Goal: Use online tool/utility: Utilize a website feature to perform a specific function

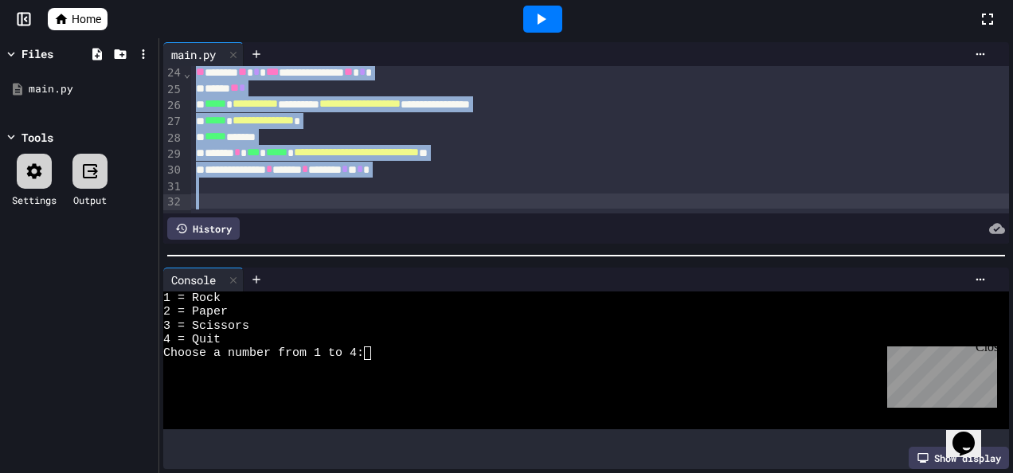
scroll to position [395, 0]
drag, startPoint x: 193, startPoint y: 107, endPoint x: 390, endPoint y: 193, distance: 215.4
copy div "**********"
click at [287, 162] on div "**********" at bounding box center [582, 170] width 783 height 16
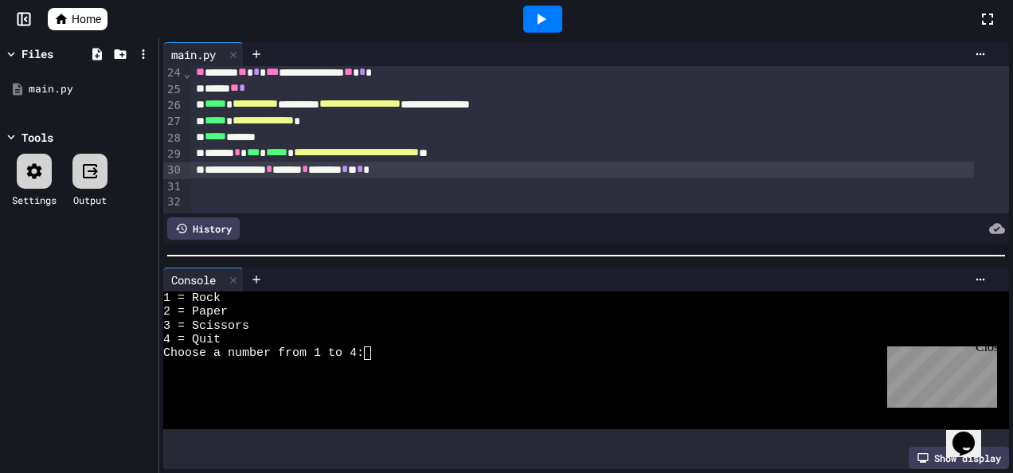
click at [199, 178] on div at bounding box center [600, 186] width 818 height 16
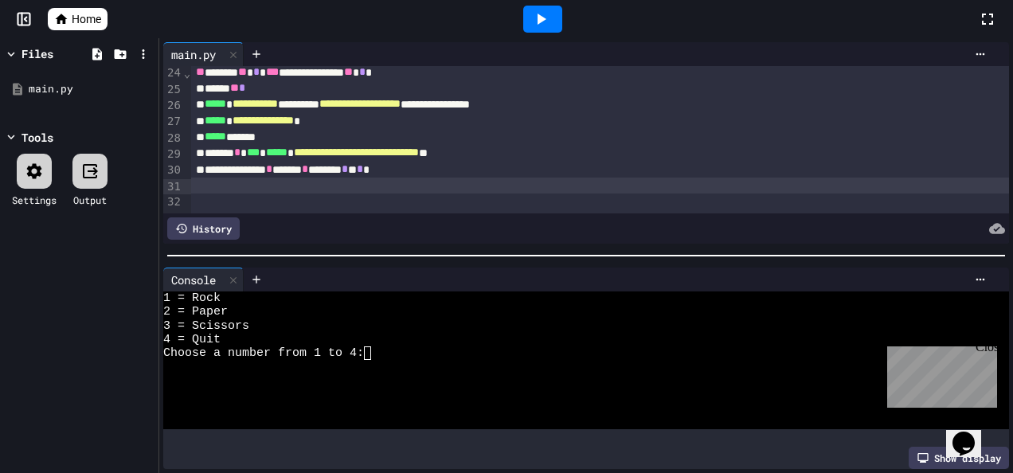
scroll to position [507, 0]
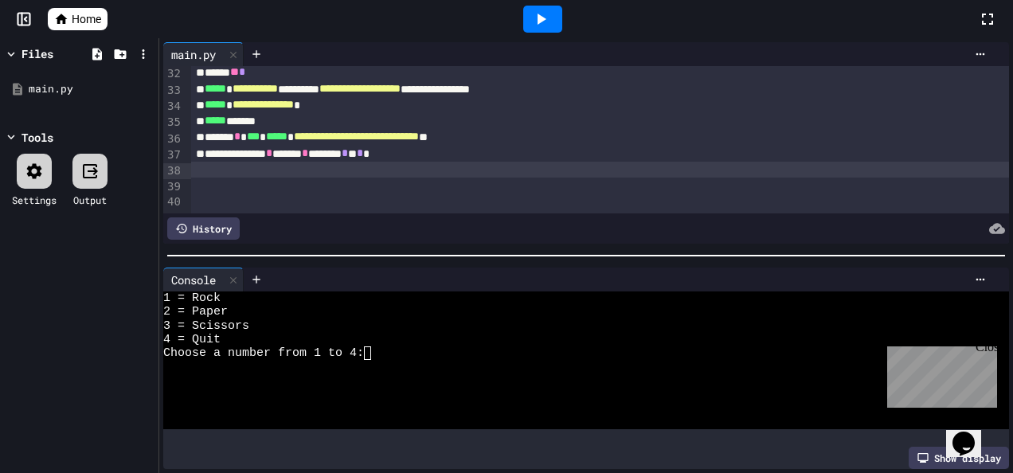
click at [210, 170] on div at bounding box center [600, 170] width 818 height 16
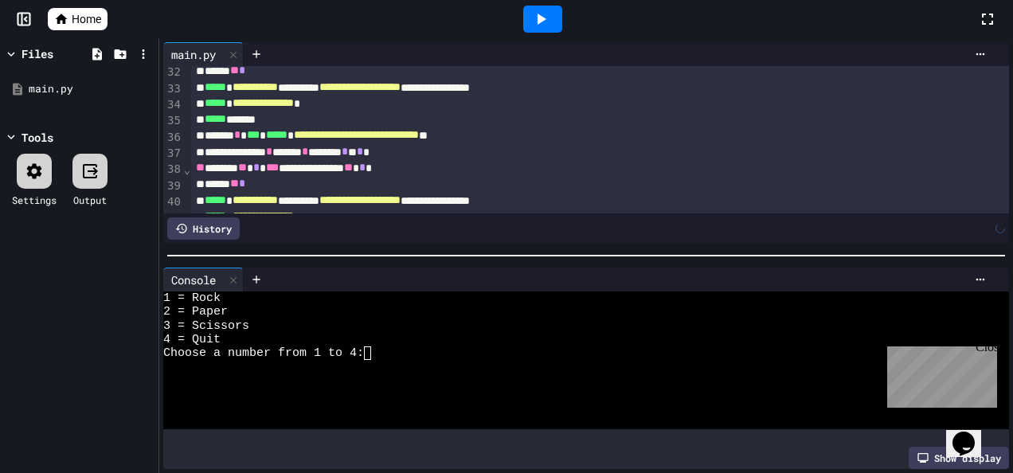
scroll to position [621, 0]
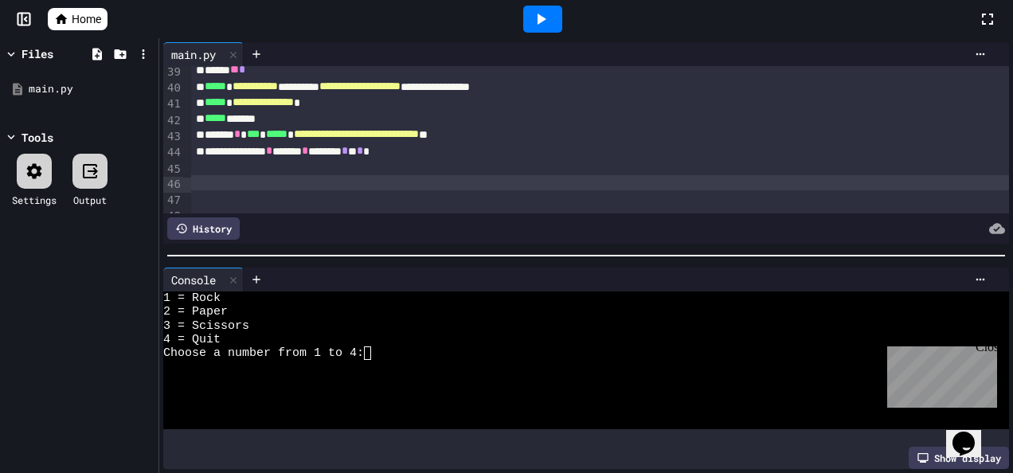
click at [267, 170] on div at bounding box center [600, 167] width 818 height 16
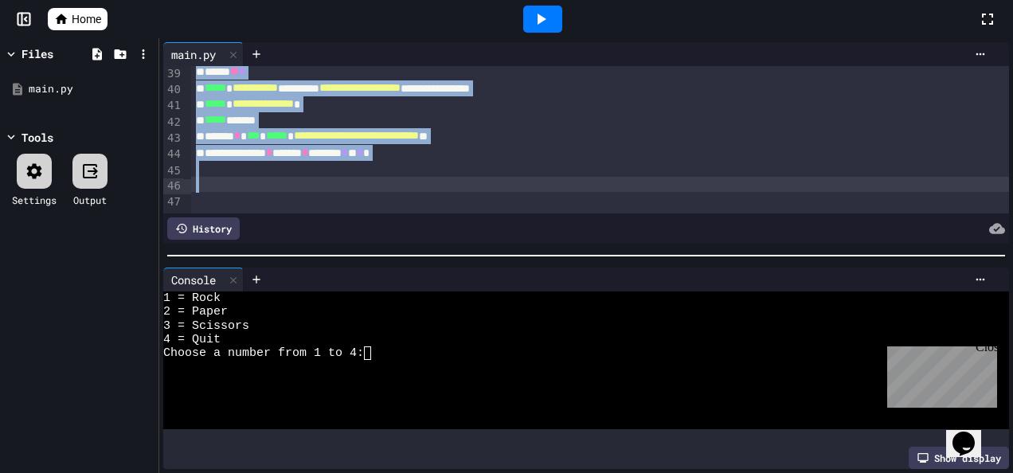
scroll to position [637, 0]
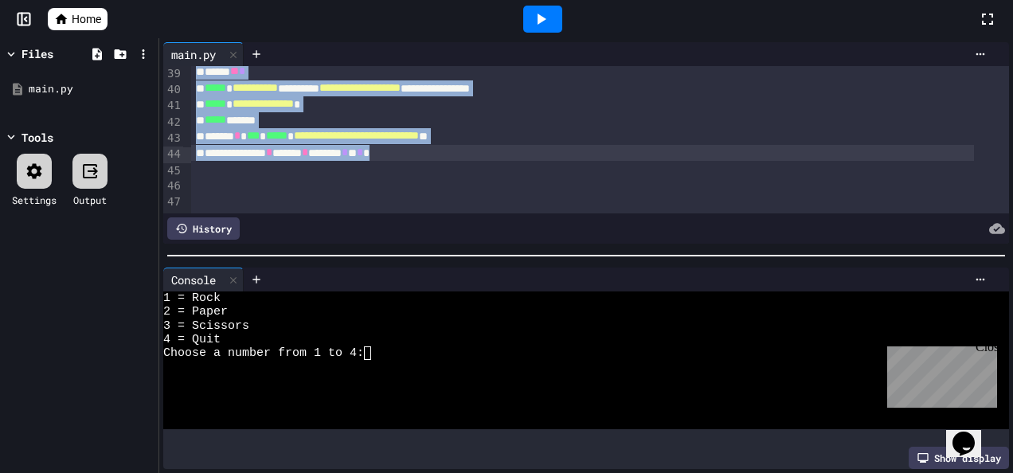
drag, startPoint x: 193, startPoint y: 113, endPoint x: 434, endPoint y: 138, distance: 242.5
copy div "**********"
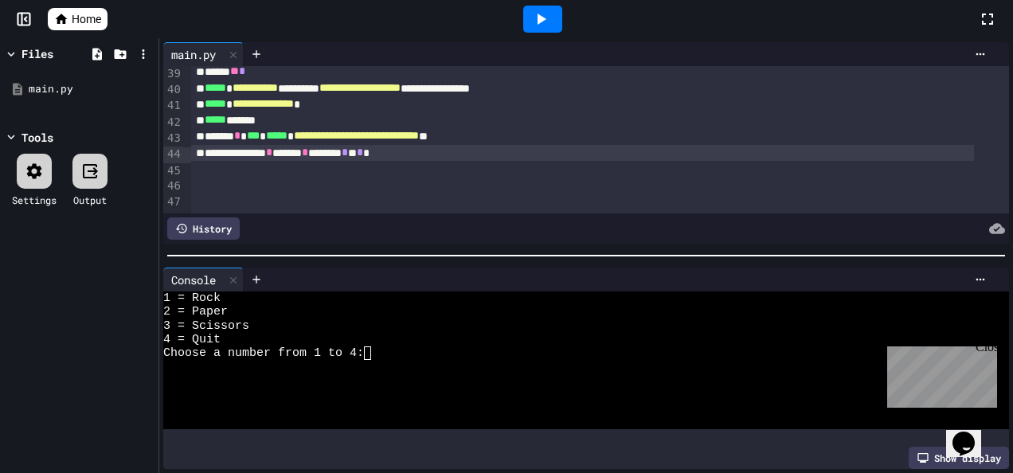
click at [195, 161] on div at bounding box center [600, 169] width 818 height 16
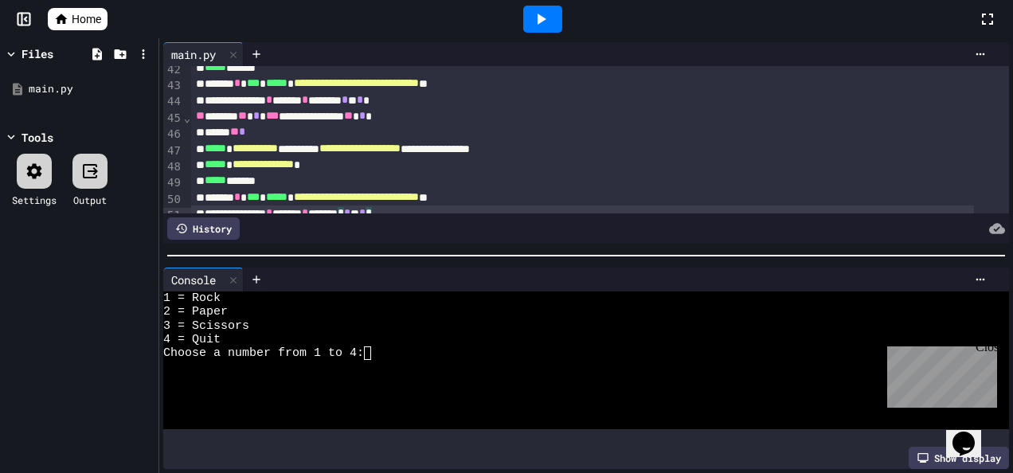
scroll to position [671, 0]
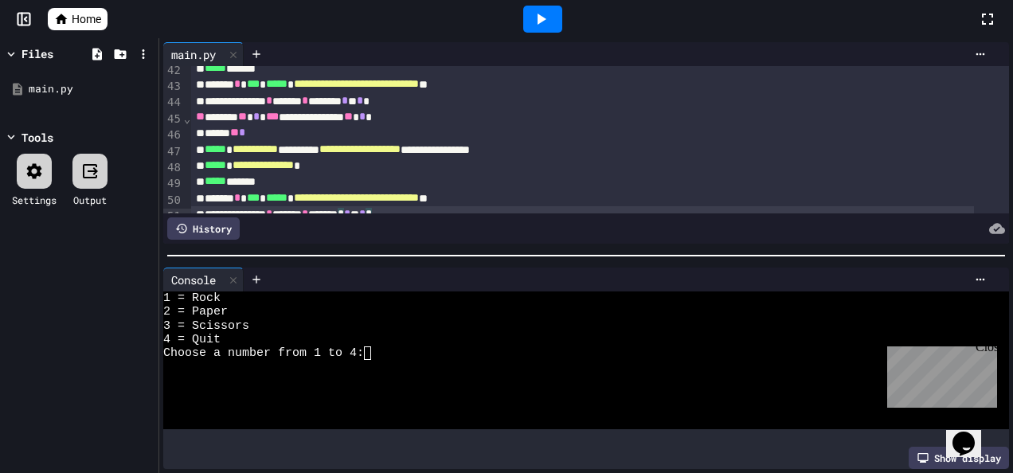
click at [260, 122] on span "*" at bounding box center [256, 116] width 6 height 11
click at [365, 121] on span "*" at bounding box center [362, 116] width 6 height 11
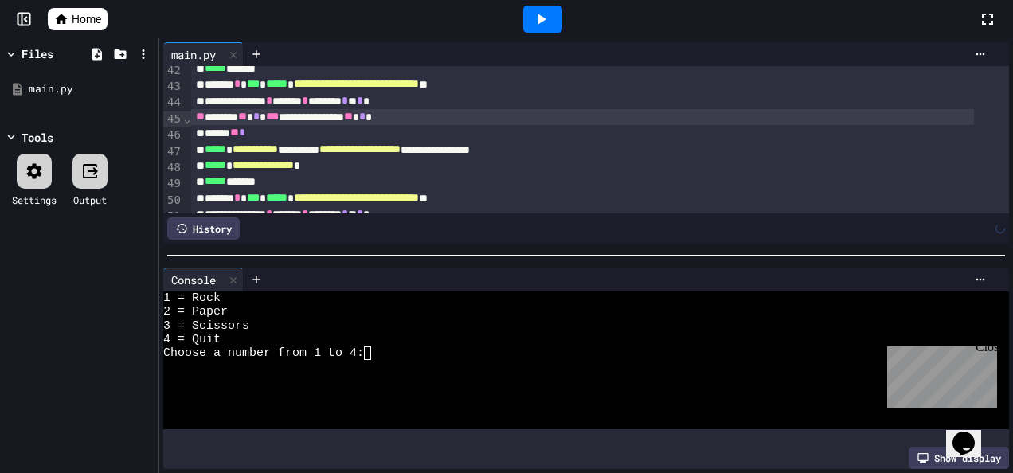
click at [440, 125] on div "**********" at bounding box center [582, 117] width 783 height 16
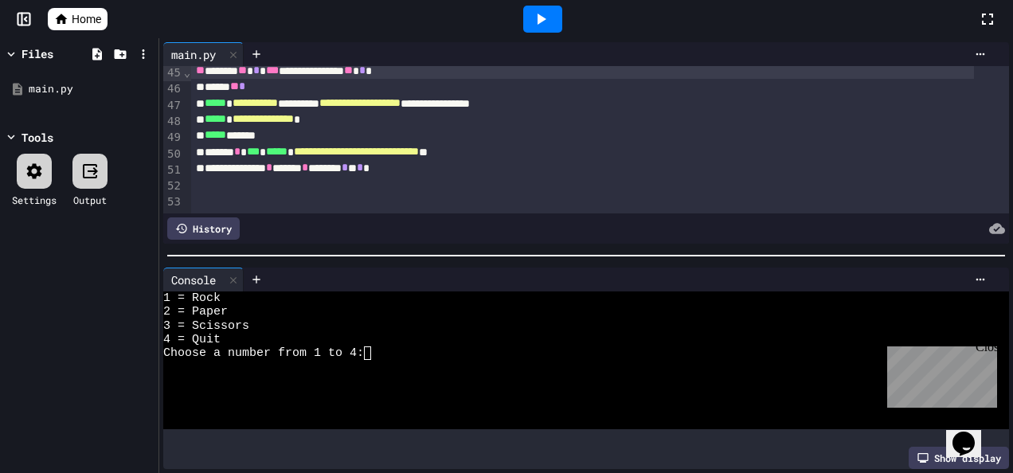
scroll to position [735, 0]
click at [513, 38] on div at bounding box center [542, 19] width 870 height 43
click at [537, 25] on icon at bounding box center [540, 19] width 19 height 19
click at [376, 346] on textarea "Terminal input" at bounding box center [374, 353] width 7 height 14
click at [545, 27] on icon at bounding box center [540, 19] width 19 height 19
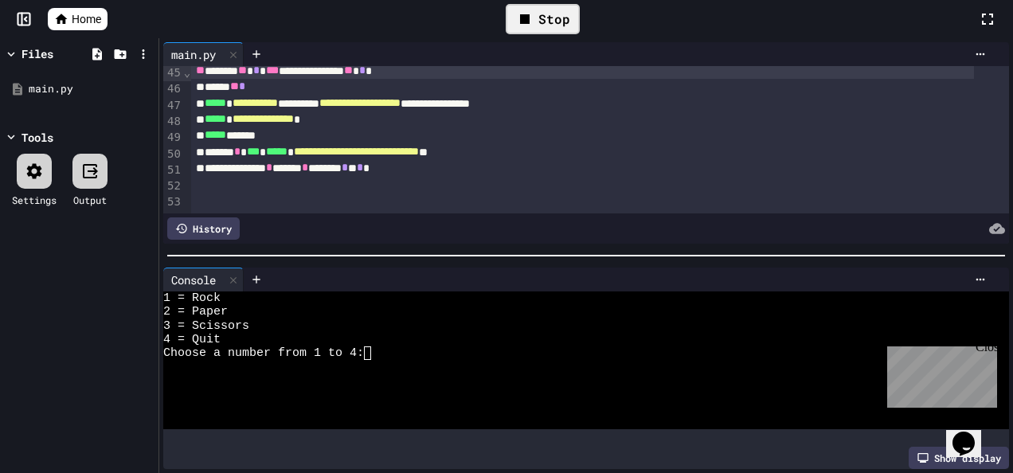
click at [374, 353] on textarea "Terminal input" at bounding box center [374, 353] width 7 height 14
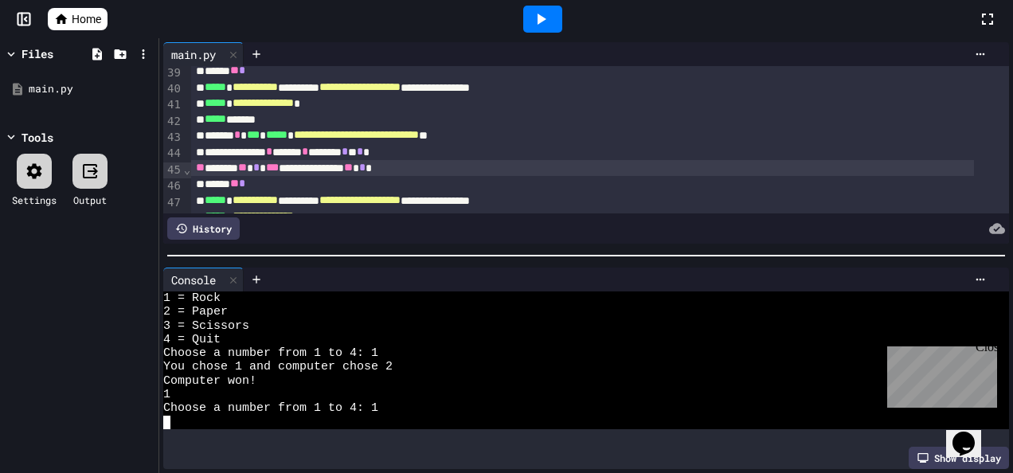
scroll to position [619, 0]
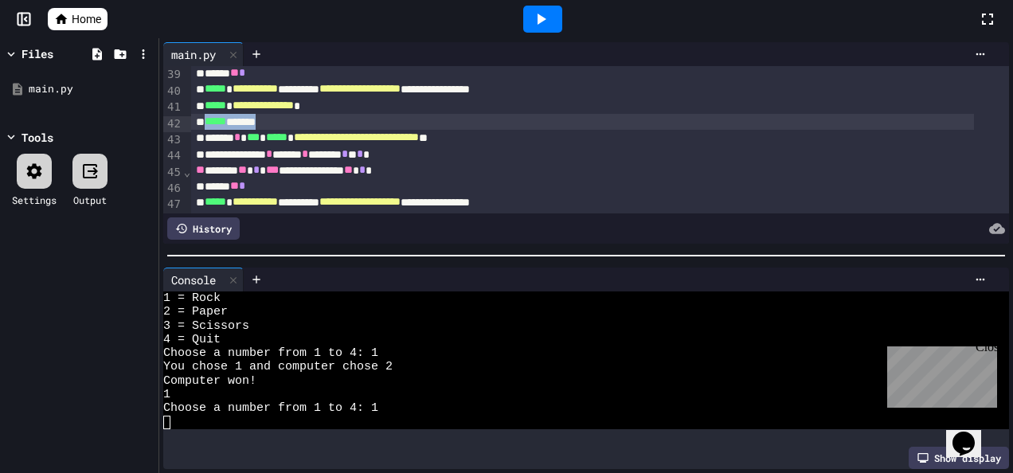
drag, startPoint x: 279, startPoint y: 126, endPoint x: 204, endPoint y: 122, distance: 75.0
click at [204, 122] on div "***** *******" at bounding box center [582, 122] width 783 height 16
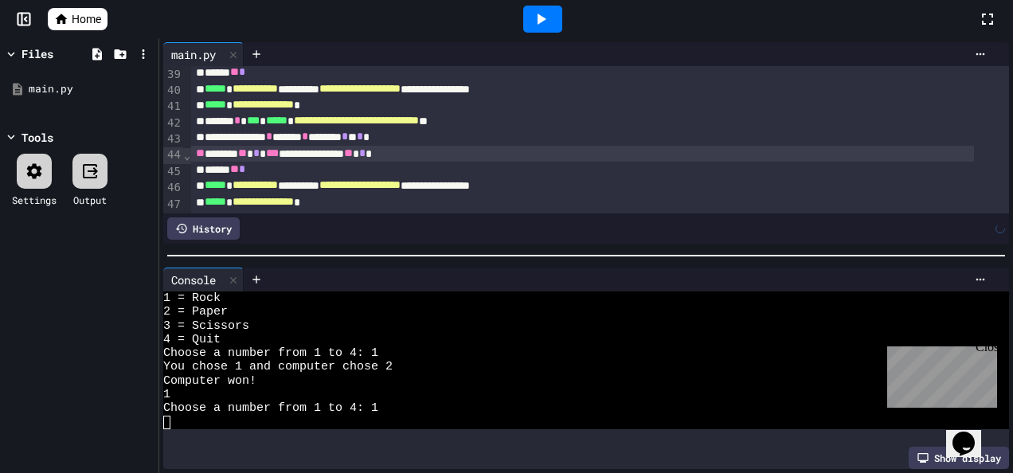
click at [317, 151] on div "**********" at bounding box center [582, 154] width 783 height 16
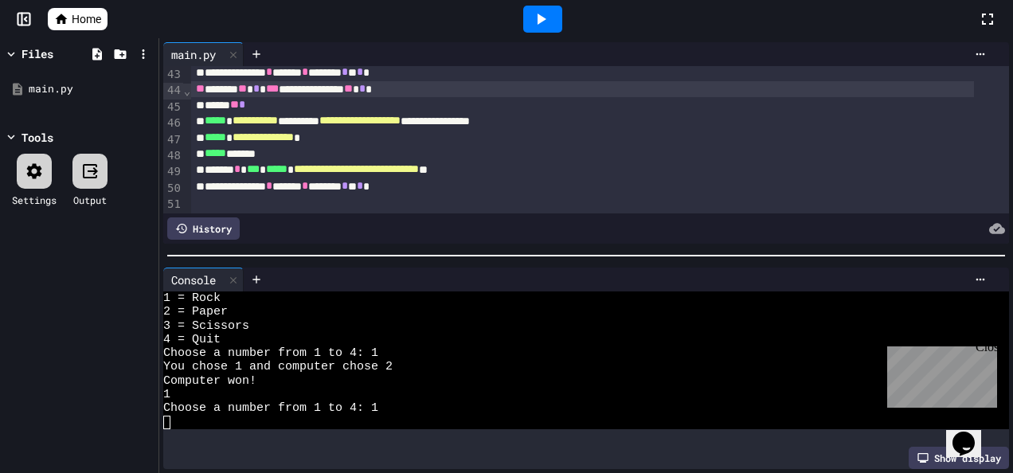
scroll to position [686, 0]
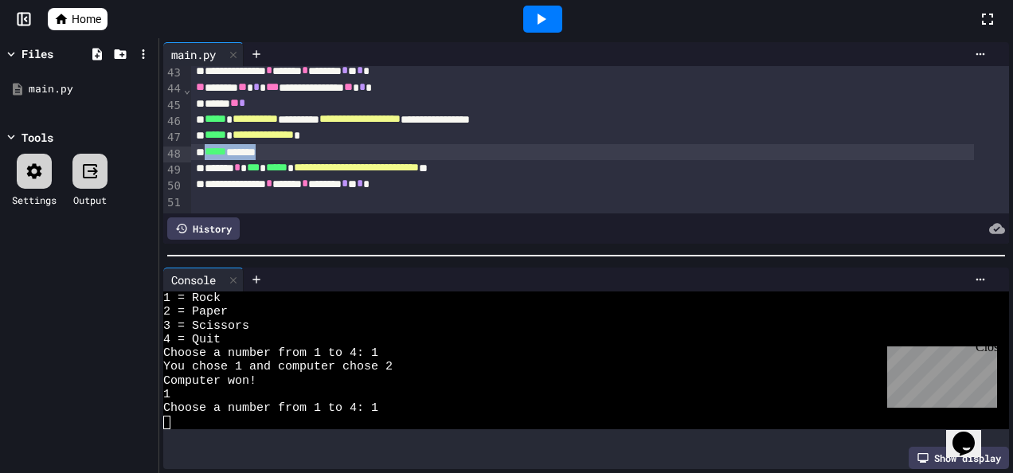
drag, startPoint x: 293, startPoint y: 152, endPoint x: 205, endPoint y: 154, distance: 88.4
click at [205, 154] on div "***** *******" at bounding box center [582, 152] width 783 height 16
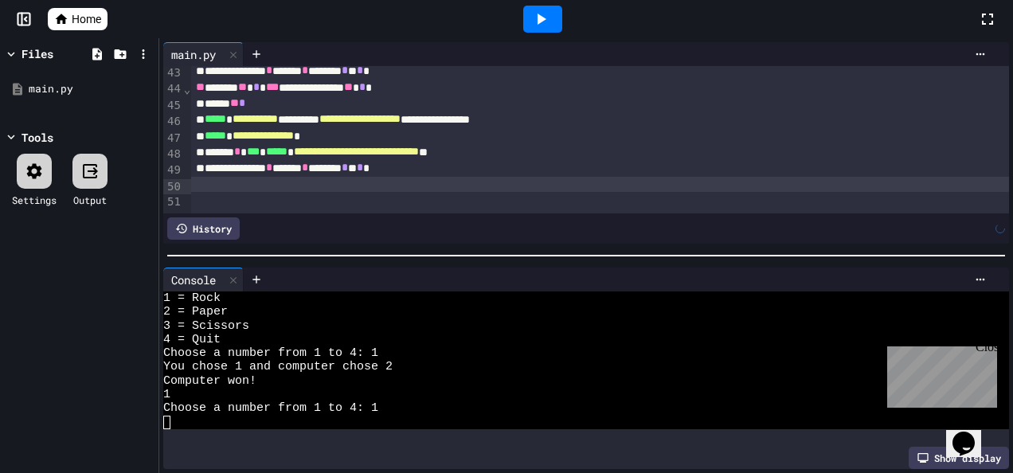
click at [424, 180] on div at bounding box center [600, 185] width 818 height 16
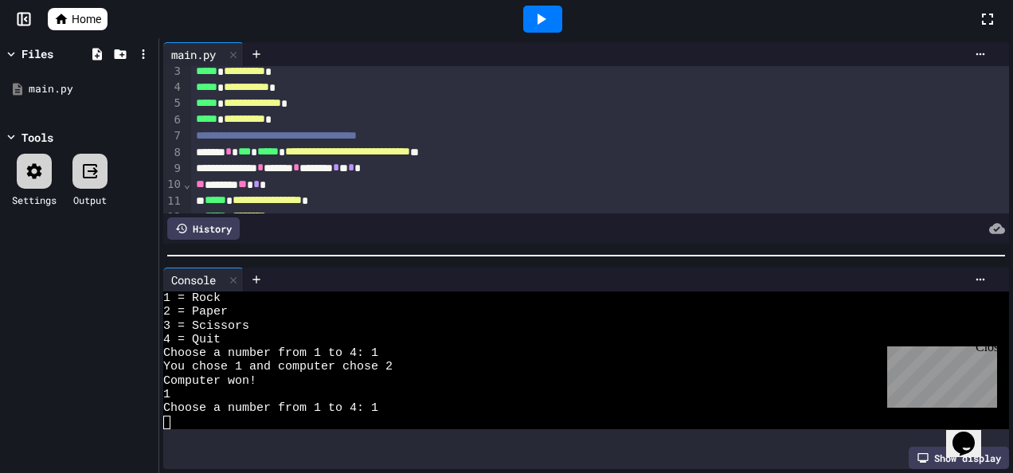
scroll to position [0, 0]
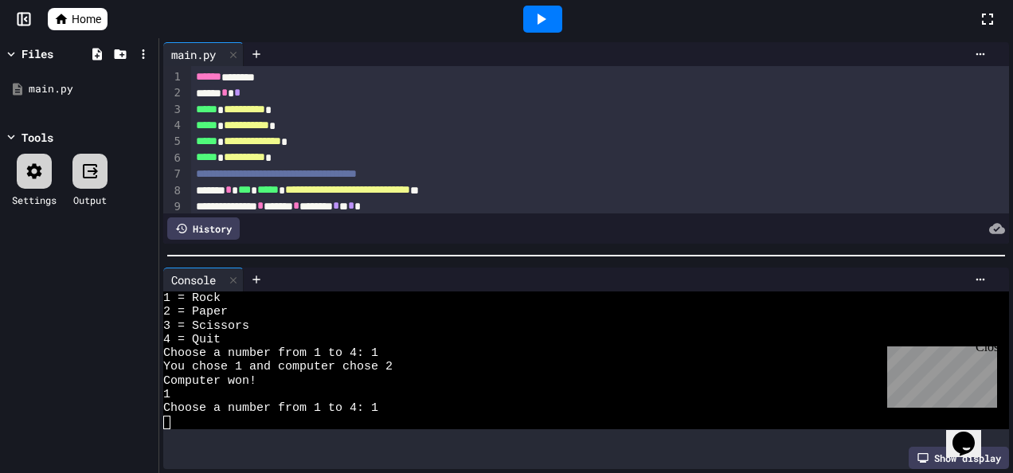
click at [519, 25] on div at bounding box center [542, 19] width 55 height 43
click at [528, 25] on div at bounding box center [542, 19] width 39 height 27
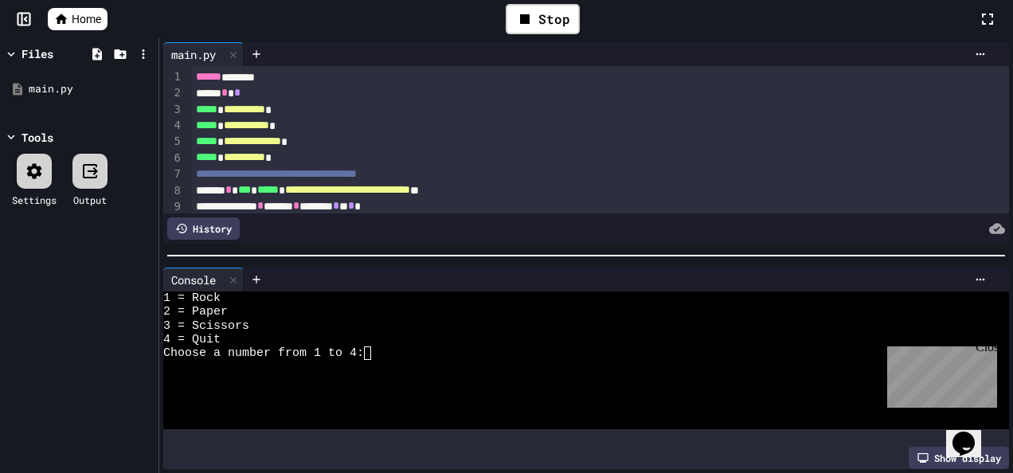
click at [369, 360] on div at bounding box center [571, 367] width 817 height 14
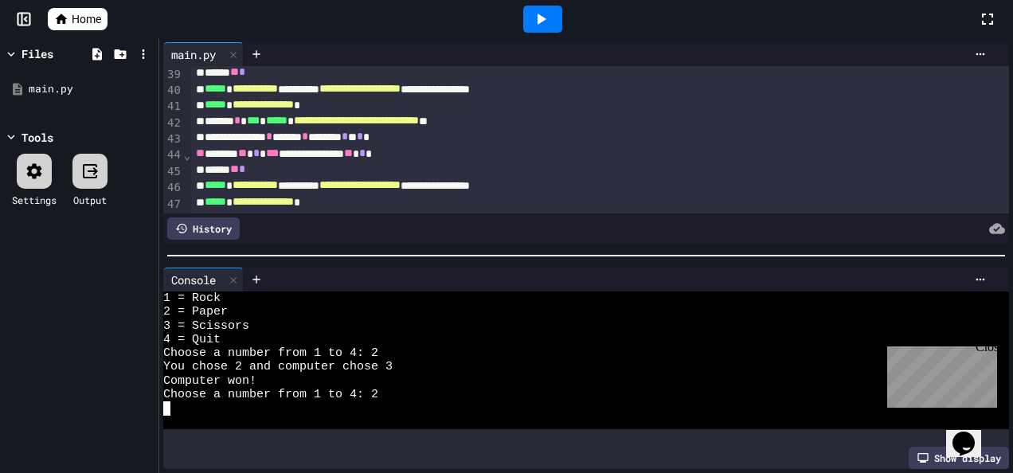
scroll to position [702, 0]
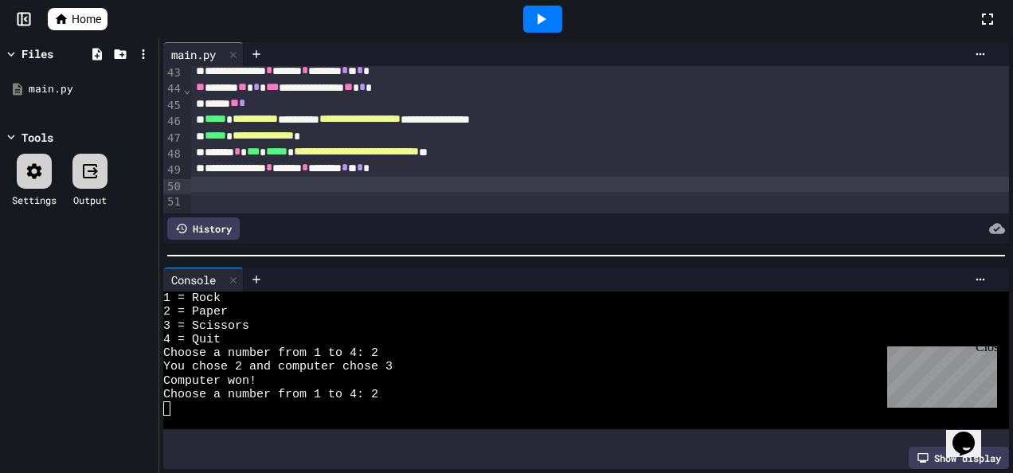
click at [532, 22] on icon at bounding box center [540, 19] width 19 height 19
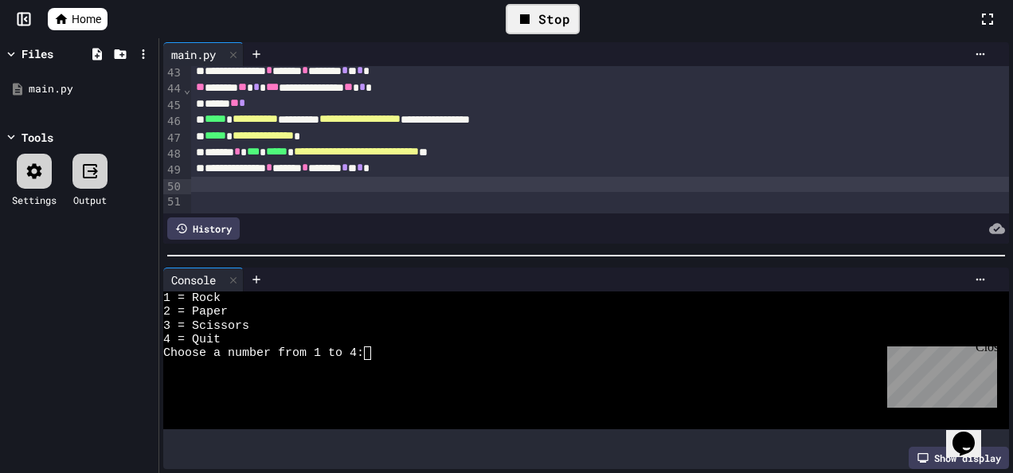
click at [377, 346] on textarea "Terminal input" at bounding box center [374, 353] width 7 height 14
